Goal: Check status: Check status

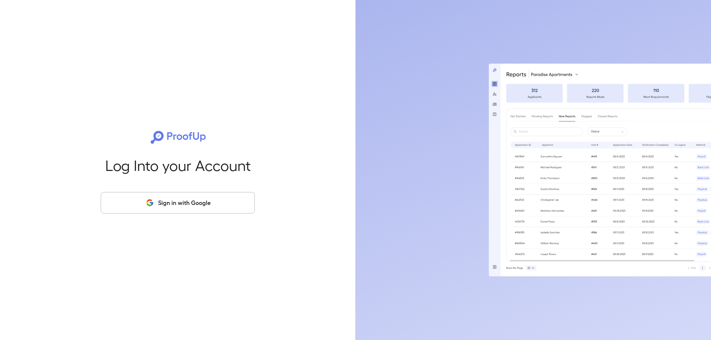
click at [205, 206] on button "Sign in with Google" at bounding box center [178, 202] width 154 height 21
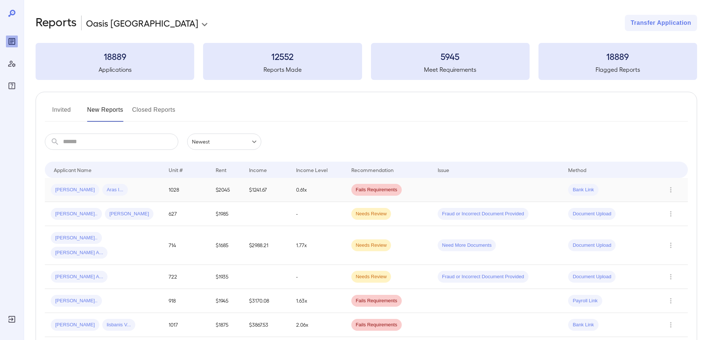
click at [579, 189] on span "Bank Link" at bounding box center [583, 190] width 30 height 7
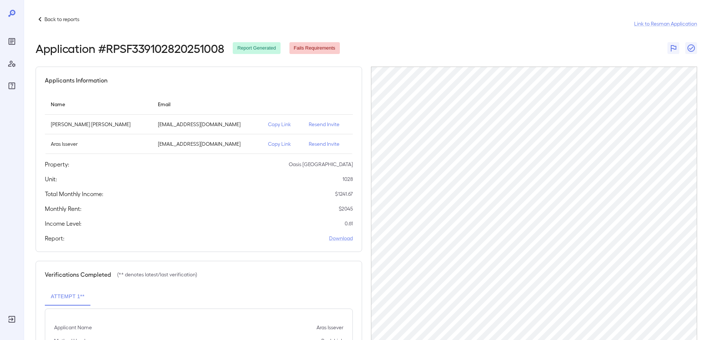
click at [621, 50] on div "Application # RPSF339102820251008 Report Generated Fails Requirements" at bounding box center [366, 47] width 661 height 13
click at [313, 50] on span "Fails Requirements" at bounding box center [314, 48] width 50 height 7
click at [344, 236] on link "Download" at bounding box center [341, 238] width 24 height 7
click at [309, 125] on p "Resend Invite" at bounding box center [328, 124] width 38 height 7
click at [309, 145] on p "Resend Invite" at bounding box center [328, 143] width 38 height 7
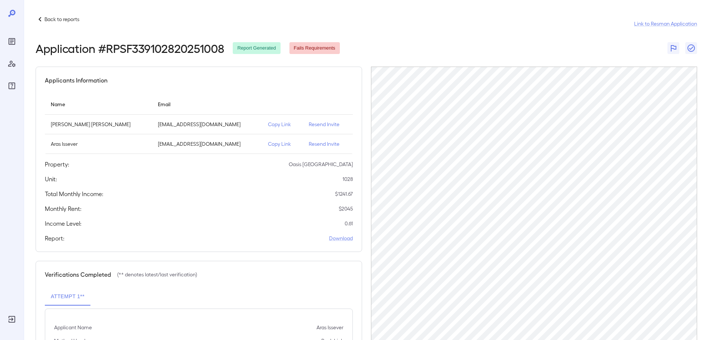
click at [43, 20] on icon at bounding box center [40, 19] width 9 height 9
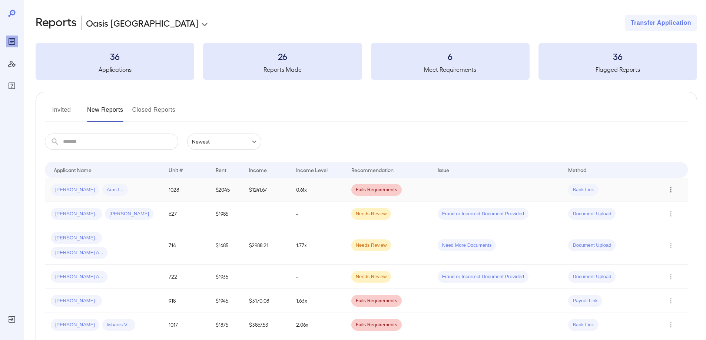
click at [671, 188] on icon "Row Actions" at bounding box center [671, 190] width 8 height 9
click at [702, 172] on div at bounding box center [353, 170] width 706 height 340
click at [669, 212] on icon "Row Actions" at bounding box center [671, 214] width 8 height 9
click at [666, 242] on li "View Report" at bounding box center [676, 241] width 59 height 12
click at [143, 216] on div "Fracisco J... carmen R..." at bounding box center [104, 214] width 106 height 12
